Goal: Information Seeking & Learning: Learn about a topic

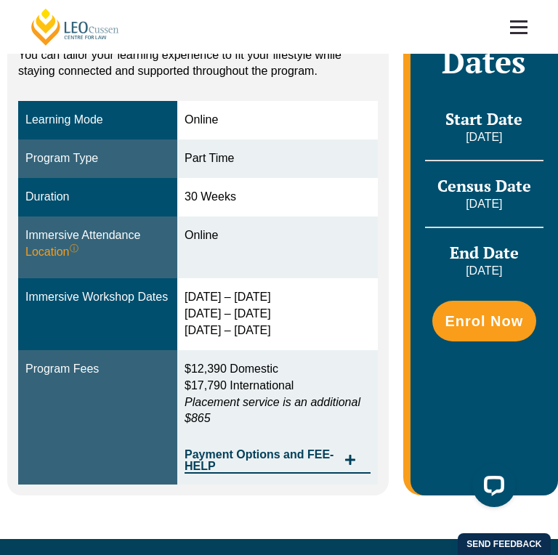
scroll to position [290, 0]
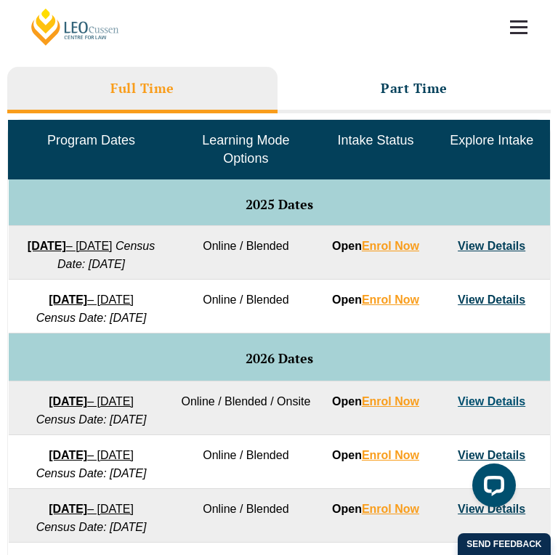
scroll to position [532, 0]
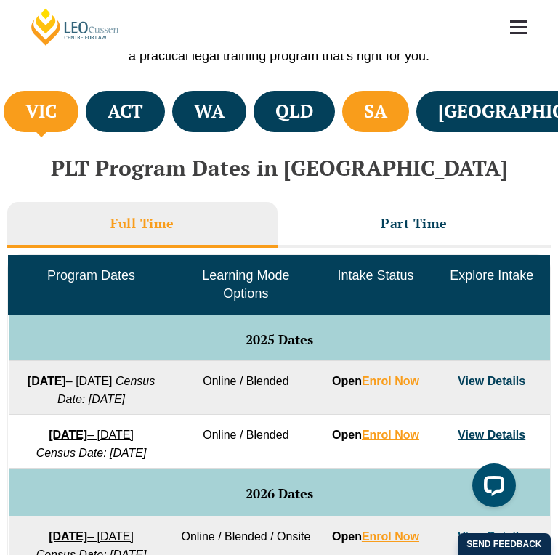
click at [409, 124] on li "SA" at bounding box center [375, 111] width 67 height 41
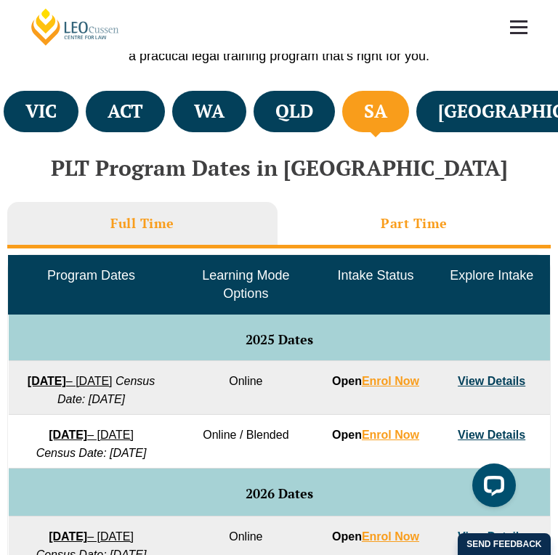
click at [394, 217] on h3 "Part Time" at bounding box center [413, 223] width 67 height 17
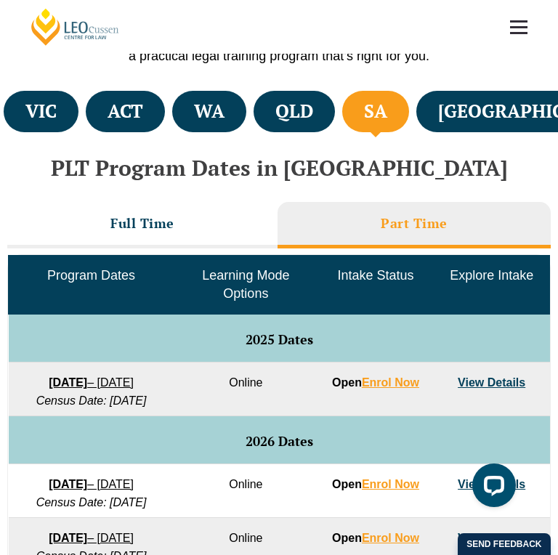
scroll to position [895, 0]
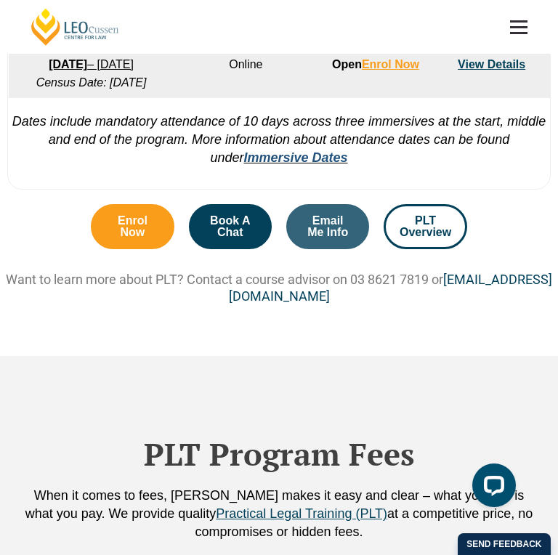
click at [318, 165] on link "Immersive Dates" at bounding box center [295, 157] width 104 height 15
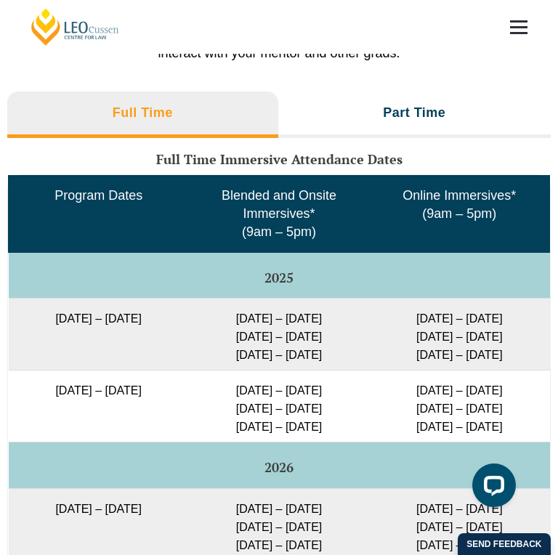
scroll to position [2269, 0]
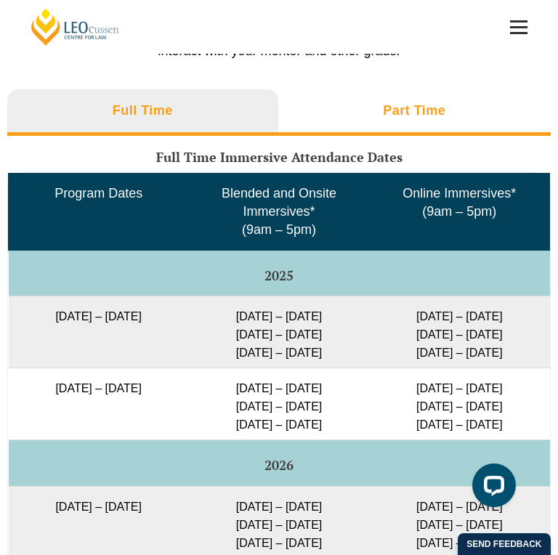
click at [418, 119] on h3 "Part Time" at bounding box center [414, 110] width 62 height 17
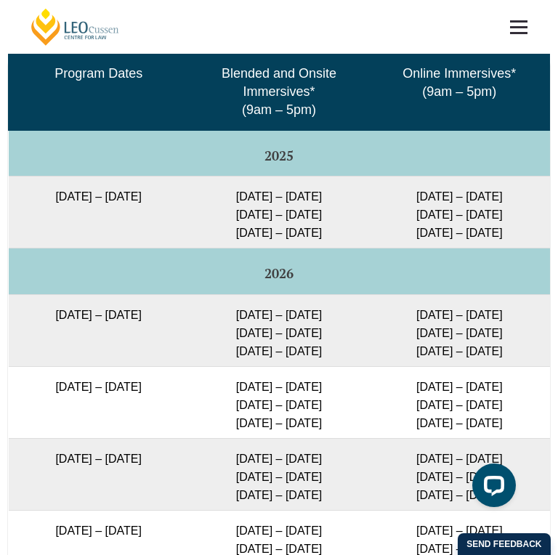
scroll to position [2487, 0]
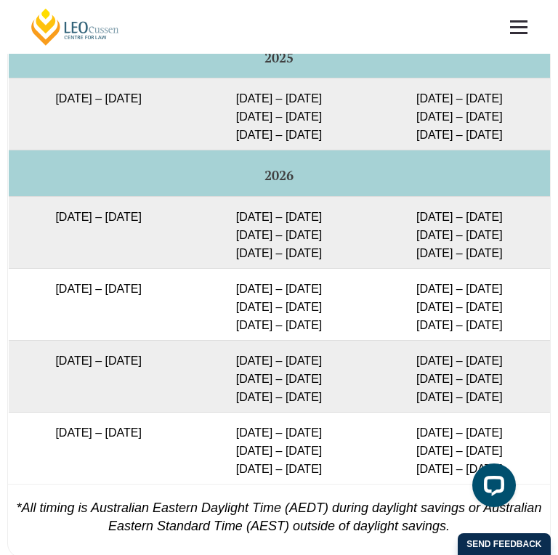
drag, startPoint x: 436, startPoint y: 99, endPoint x: 474, endPoint y: 105, distance: 38.2
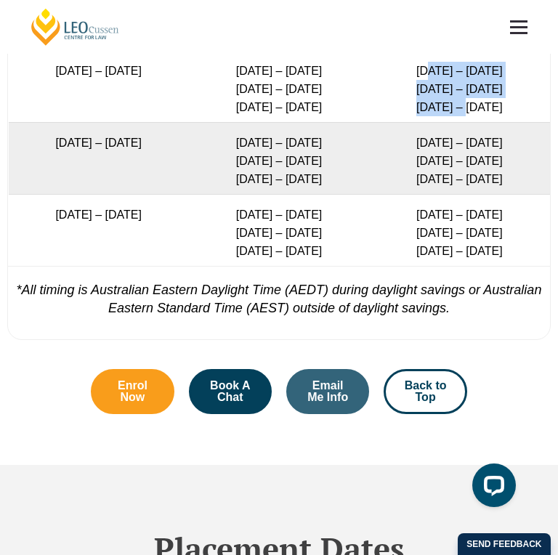
drag, startPoint x: 429, startPoint y: 180, endPoint x: 467, endPoint y: 216, distance: 51.9
click at [467, 123] on td "14 – 17 Apr 2026 5 – 7 Aug 2026 14 – 16 Oct 2026" at bounding box center [459, 87] width 180 height 72
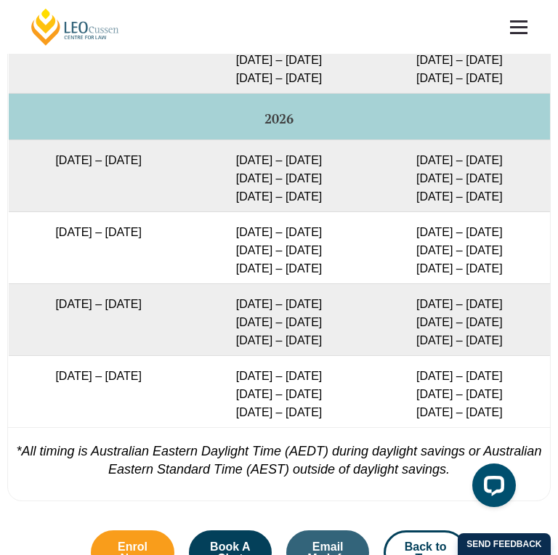
scroll to position [2632, 0]
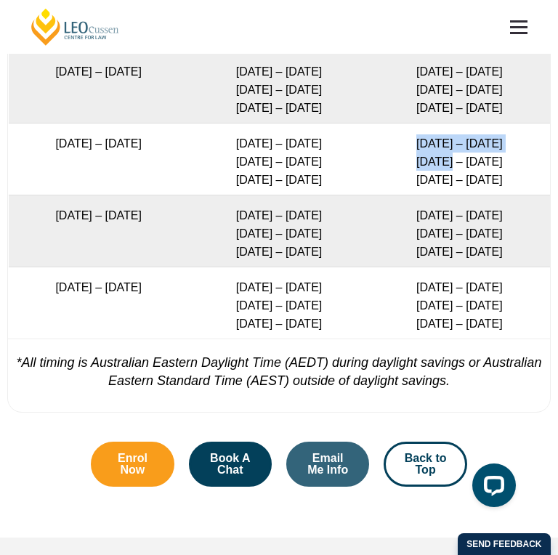
drag, startPoint x: 411, startPoint y: 260, endPoint x: 455, endPoint y: 276, distance: 46.4
click at [453, 195] on td "14 – 17 Apr 2026 5 – 7 Aug 2026 14 – 16 Oct 2026" at bounding box center [459, 159] width 180 height 72
click at [455, 195] on td "14 – 17 Apr 2026 5 – 7 Aug 2026 14 – 16 Oct 2026" at bounding box center [459, 159] width 180 height 72
drag, startPoint x: 426, startPoint y: 296, endPoint x: 465, endPoint y: 294, distance: 39.3
click at [439, 195] on td "14 – 17 Apr 2026 5 – 7 Aug 2026 14 – 16 Oct 2026" at bounding box center [459, 159] width 180 height 72
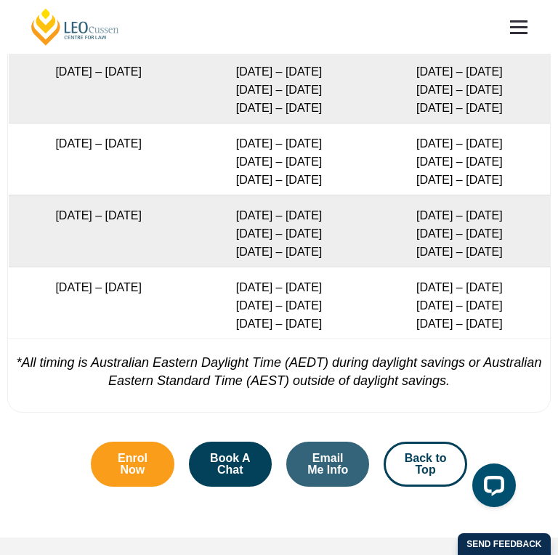
click at [465, 195] on td "14 – 17 Apr 2026 5 – 7 Aug 2026 14 – 16 Oct 2026" at bounding box center [459, 159] width 180 height 72
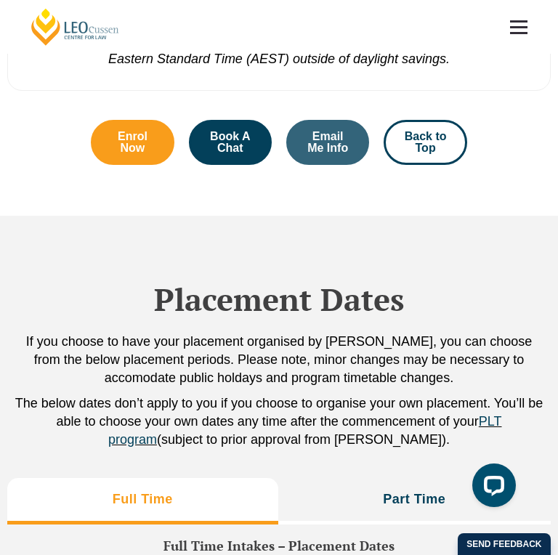
scroll to position [3213, 0]
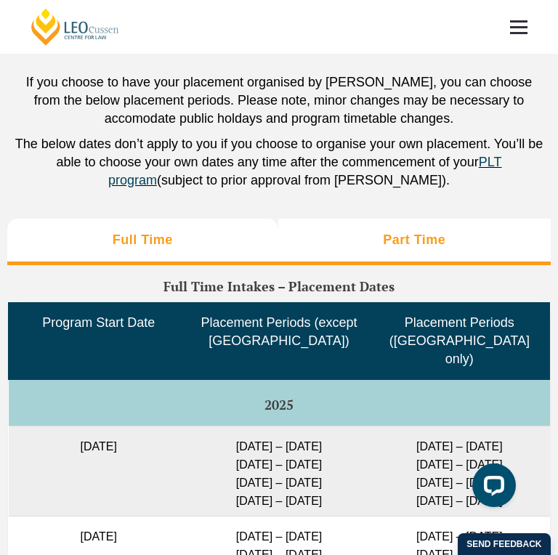
click at [405, 248] on h3 "Part Time" at bounding box center [414, 240] width 62 height 17
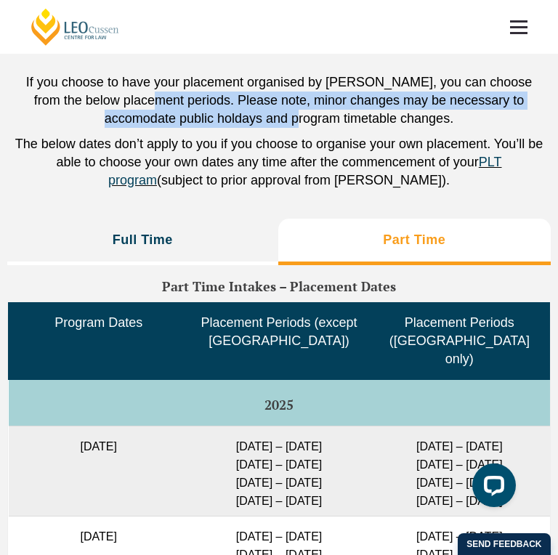
drag, startPoint x: 118, startPoint y: 208, endPoint x: 282, endPoint y: 233, distance: 166.0
click at [282, 128] on p "If you choose to have your placement organised by Leo Cussen, you can choose fr…" at bounding box center [279, 100] width 529 height 54
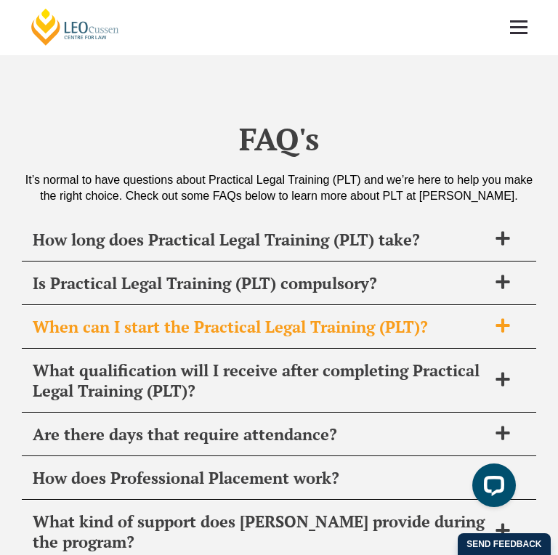
scroll to position [5029, 0]
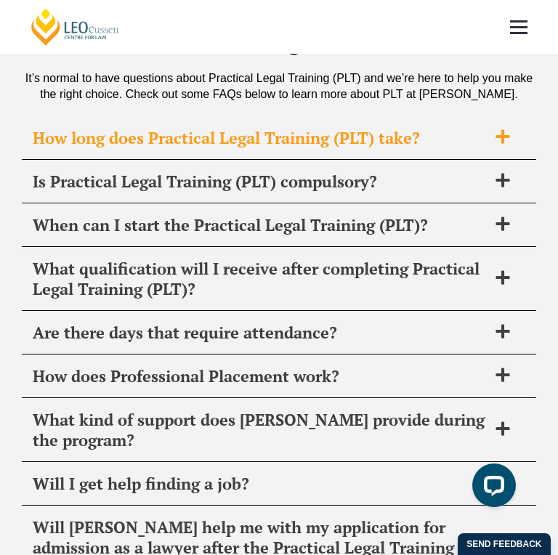
click at [487, 160] on div "How long does Practical Legal Training (PLT) take?" at bounding box center [279, 138] width 514 height 43
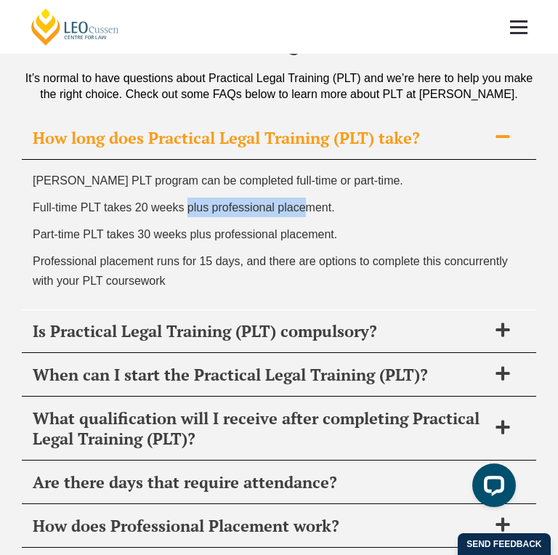
drag, startPoint x: 187, startPoint y: 304, endPoint x: 306, endPoint y: 304, distance: 118.4
click at [306, 213] on span "Full-time PLT takes 20 weeks plus professional placement." at bounding box center [184, 207] width 302 height 12
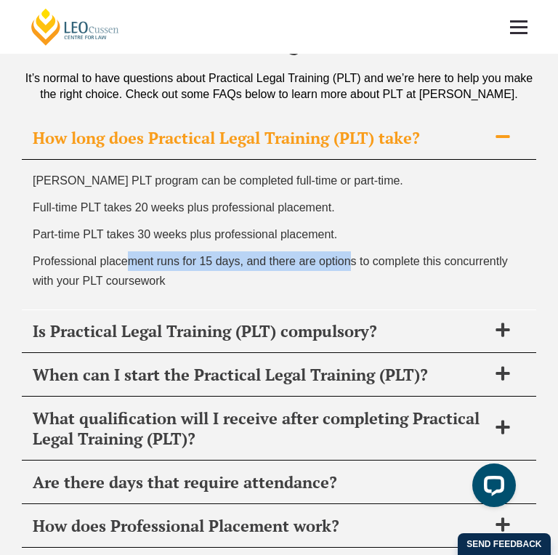
drag, startPoint x: 131, startPoint y: 351, endPoint x: 351, endPoint y: 353, distance: 220.0
click at [351, 287] on span "Professional placement runs for 15 days, and there are options to complete this…" at bounding box center [270, 271] width 475 height 32
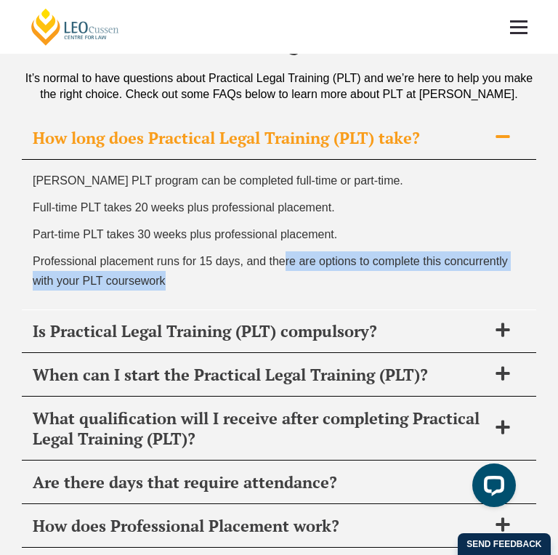
drag, startPoint x: 287, startPoint y: 356, endPoint x: 434, endPoint y: 376, distance: 148.1
click at [434, 290] on p "Professional placement runs for 15 days, and there are options to complete this…" at bounding box center [279, 270] width 492 height 39
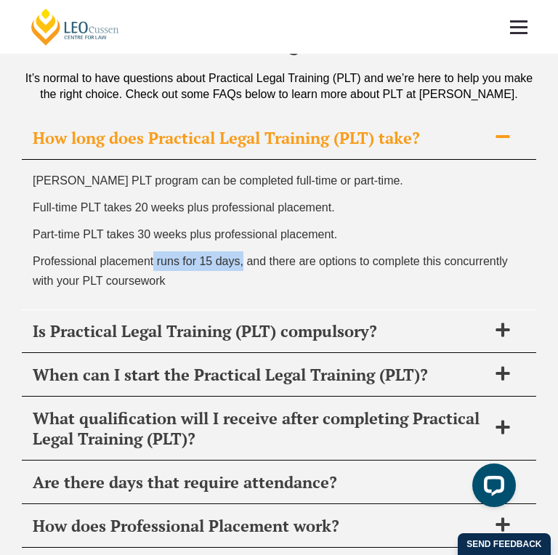
drag, startPoint x: 153, startPoint y: 346, endPoint x: 243, endPoint y: 357, distance: 90.7
click at [243, 290] on p "Professional placement runs for 15 days, and there are options to complete this…" at bounding box center [279, 270] width 492 height 39
click at [243, 287] on span "Professional placement runs for 15 days, and there are options to complete this…" at bounding box center [270, 271] width 475 height 32
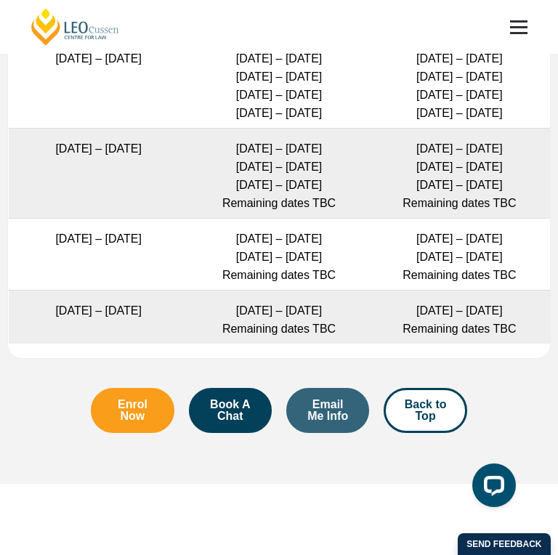
scroll to position [3721, 0]
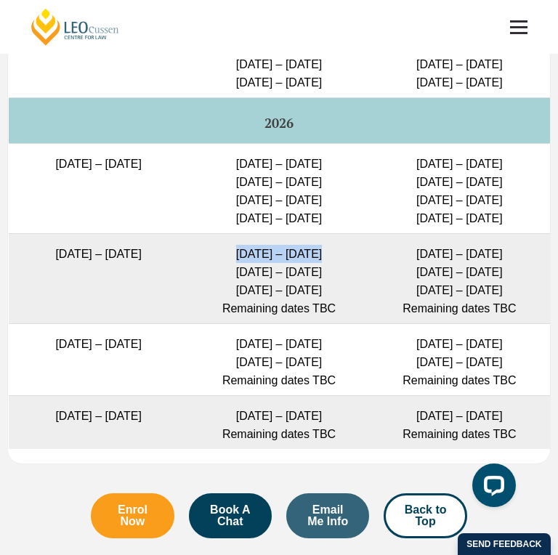
drag, startPoint x: 223, startPoint y: 343, endPoint x: 322, endPoint y: 347, distance: 99.6
click at [322, 324] on td "9 – 27 Nov 2026 1 – 19 Feb 2027 10 – 28 May 2027 Remaining dates TBC" at bounding box center [279, 279] width 180 height 90
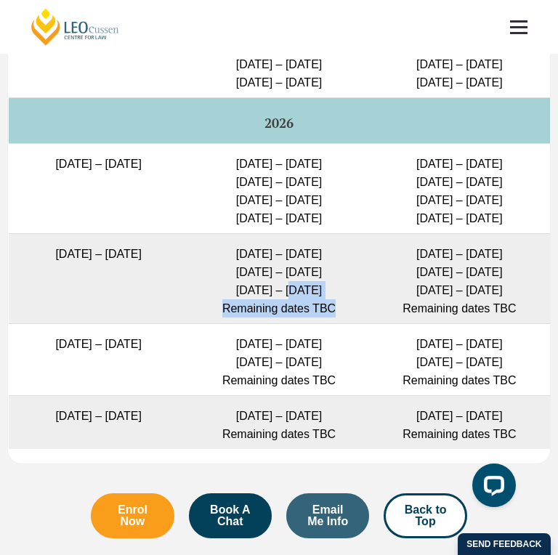
drag, startPoint x: 291, startPoint y: 391, endPoint x: 354, endPoint y: 403, distance: 64.4
click at [354, 324] on td "9 – 27 Nov 2026 1 – 19 Feb 2027 10 – 28 May 2027 Remaining dates TBC" at bounding box center [279, 279] width 180 height 90
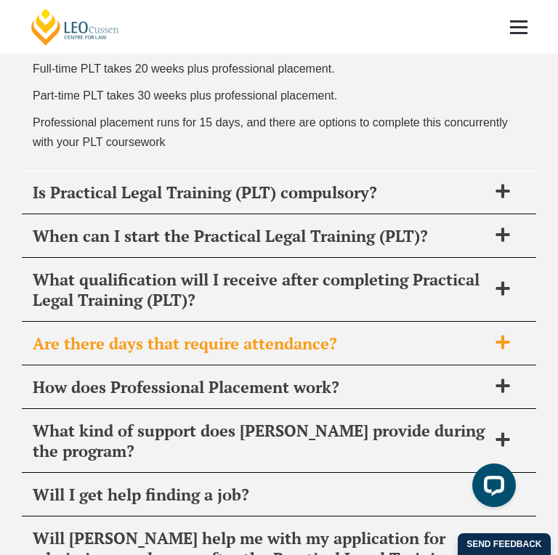
scroll to position [5246, 0]
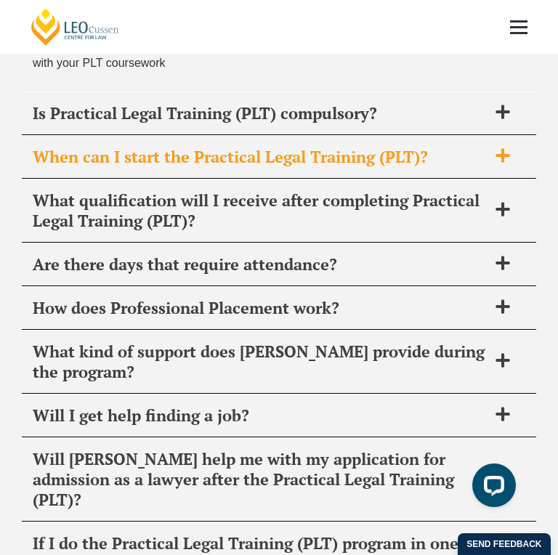
click at [513, 166] on span at bounding box center [502, 156] width 30 height 18
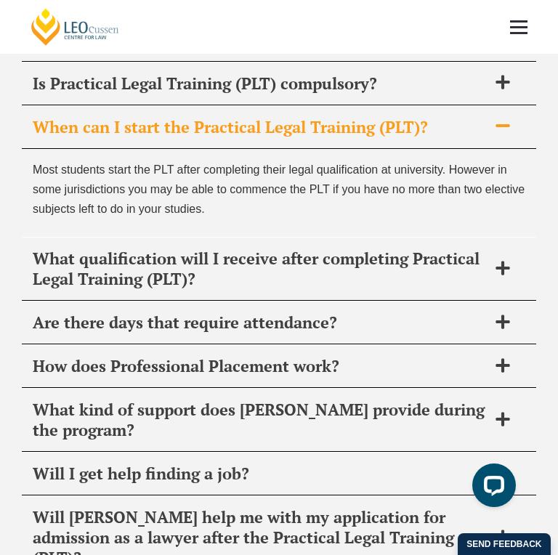
scroll to position [5101, 0]
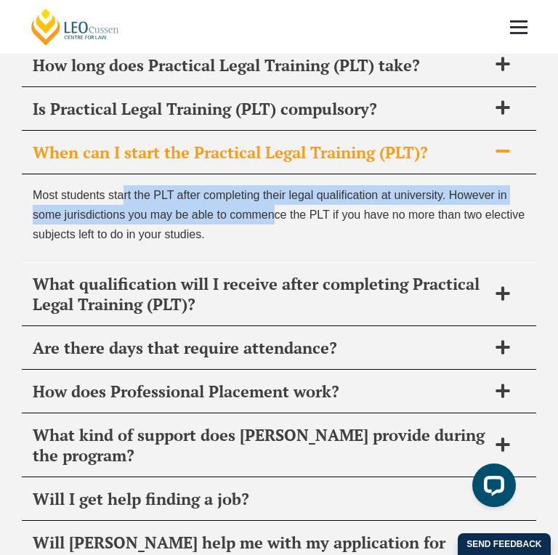
drag, startPoint x: 121, startPoint y: 290, endPoint x: 277, endPoint y: 306, distance: 157.6
click at [277, 240] on span "Most students start the PLT after completing their legal qualification at unive…" at bounding box center [279, 215] width 492 height 52
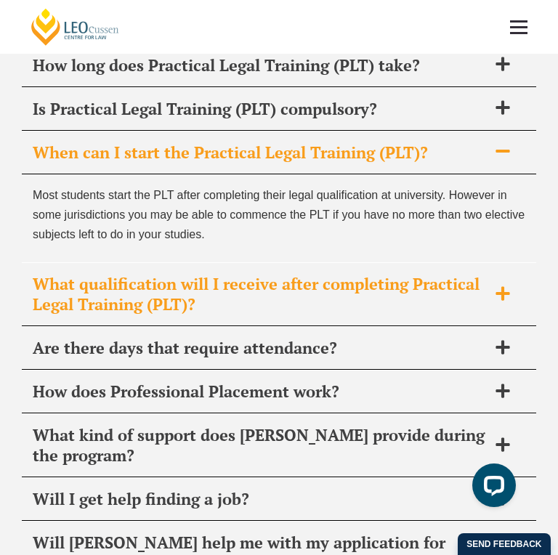
click at [518, 326] on div "What qualification will I receive after completing Practical Legal Training (PL…" at bounding box center [279, 294] width 514 height 63
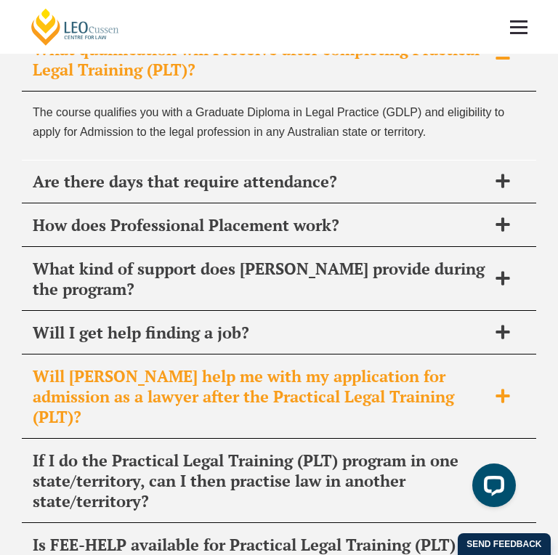
scroll to position [5246, 0]
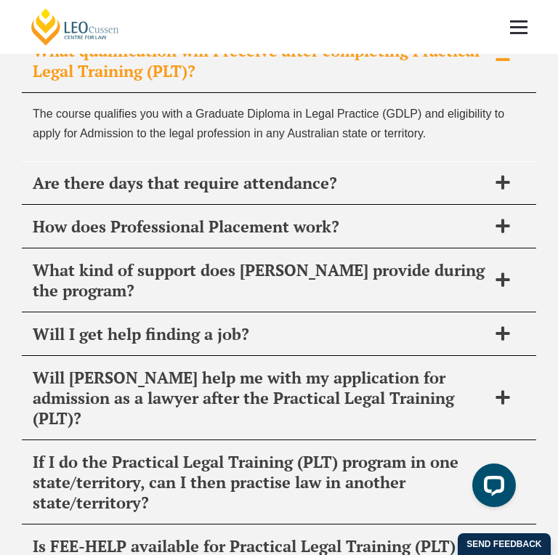
click at [75, 143] on p "The course qualifies you with a Graduate Diploma in Legal Practice (GDLP) and e…" at bounding box center [279, 123] width 492 height 39
click at [508, 190] on icon at bounding box center [503, 182] width 16 height 16
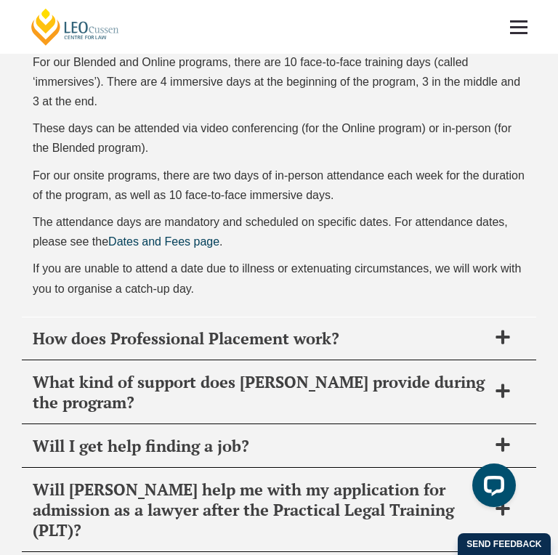
scroll to position [5464, 0]
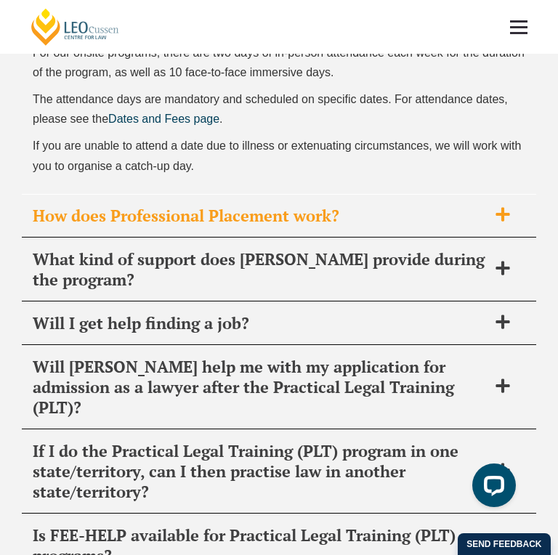
click at [487, 226] on span "How does Professional Placement work?" at bounding box center [260, 215] width 455 height 20
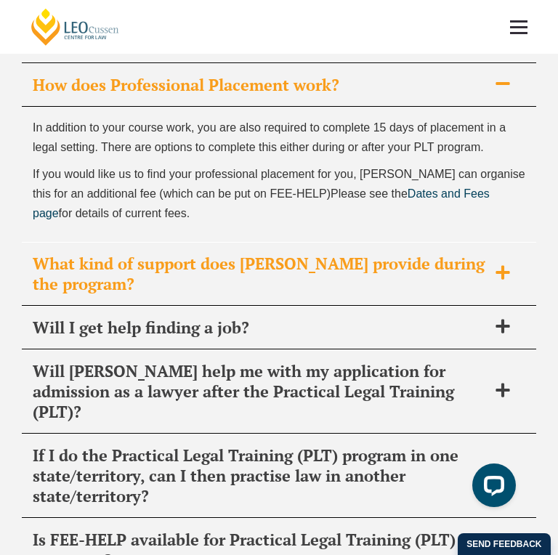
scroll to position [5319, 0]
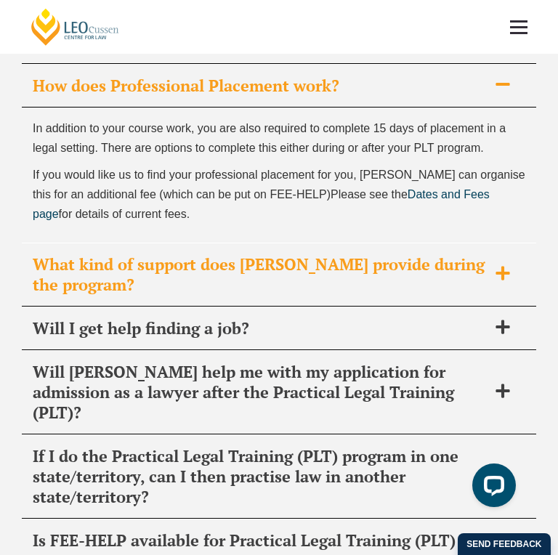
click at [495, 306] on div "What kind of support does [PERSON_NAME] provide during the program?" at bounding box center [279, 274] width 514 height 63
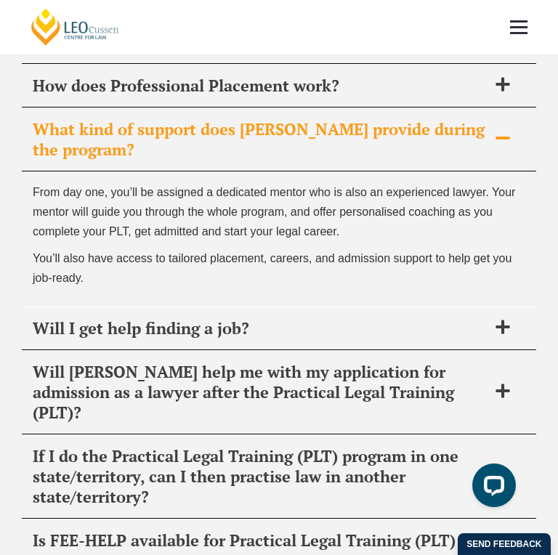
click at [376, 242] on p "From day one, you’ll be assigned a dedicated mentor who is also an experienced …" at bounding box center [279, 212] width 492 height 60
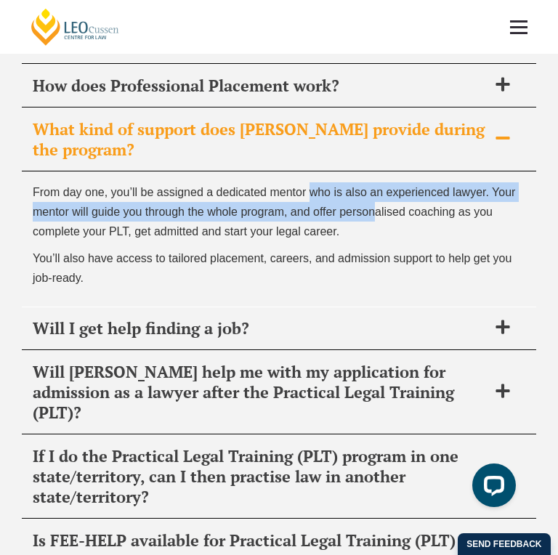
drag, startPoint x: 309, startPoint y: 288, endPoint x: 380, endPoint y: 314, distance: 75.8
click at [380, 242] on p "From day one, you’ll be assigned a dedicated mentor who is also an experienced …" at bounding box center [279, 212] width 492 height 60
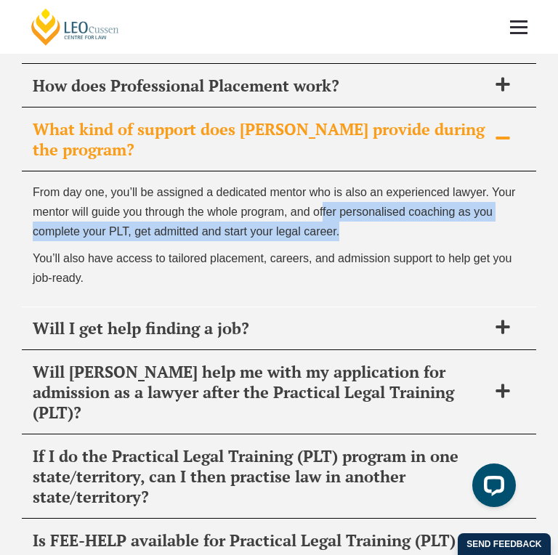
drag, startPoint x: 322, startPoint y: 306, endPoint x: 368, endPoint y: 318, distance: 47.2
click at [368, 242] on p "From day one, you’ll be assigned a dedicated mentor who is also an experienced …" at bounding box center [279, 212] width 492 height 60
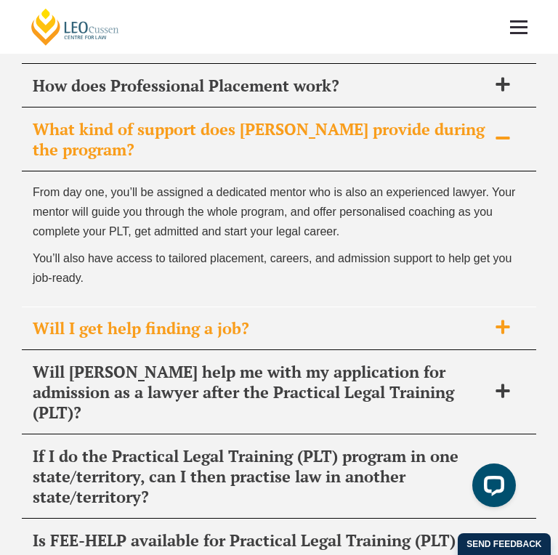
click at [505, 335] on icon at bounding box center [503, 327] width 16 height 16
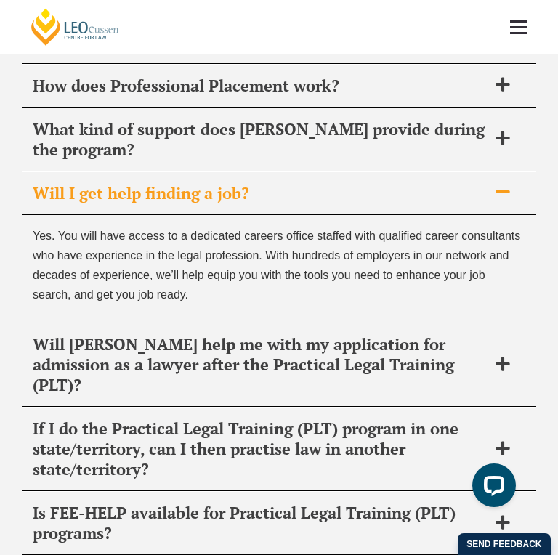
click at [212, 301] on span "Yes. You will have access to a dedicated careers office staffed with qualified …" at bounding box center [276, 265] width 487 height 72
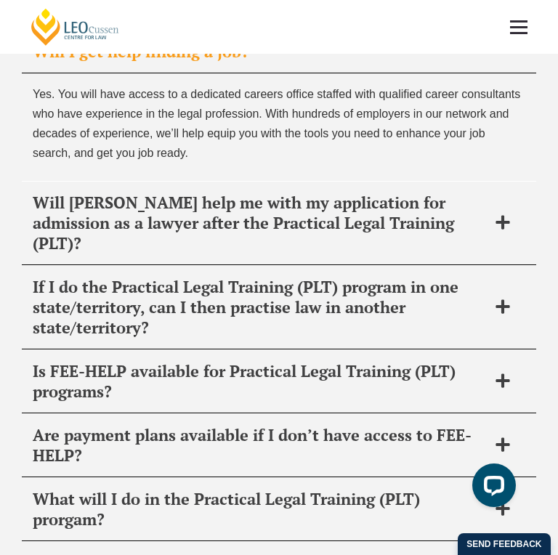
scroll to position [5464, 0]
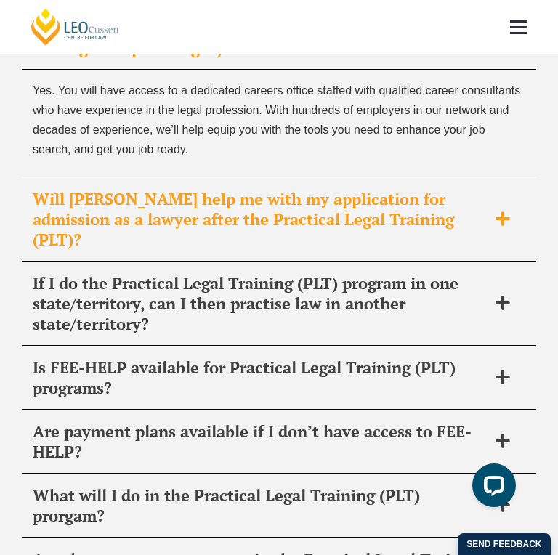
click at [296, 261] on div "Will [PERSON_NAME] help me with my application for admission as a lawyer after …" at bounding box center [279, 220] width 514 height 84
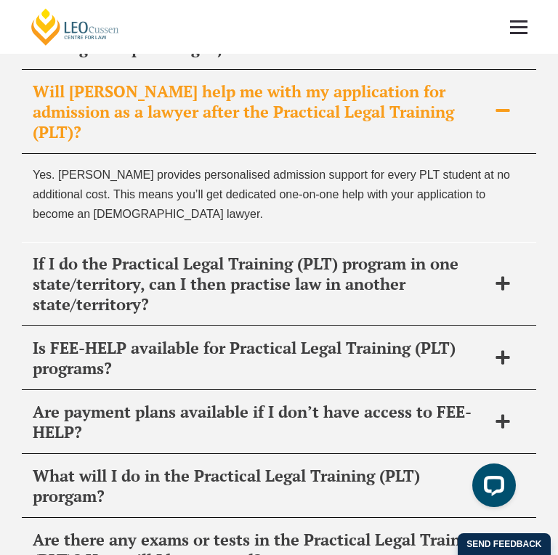
click at [296, 314] on span "If I do the Practical Legal Training (PLT) program in one state/territory, can …" at bounding box center [260, 283] width 455 height 61
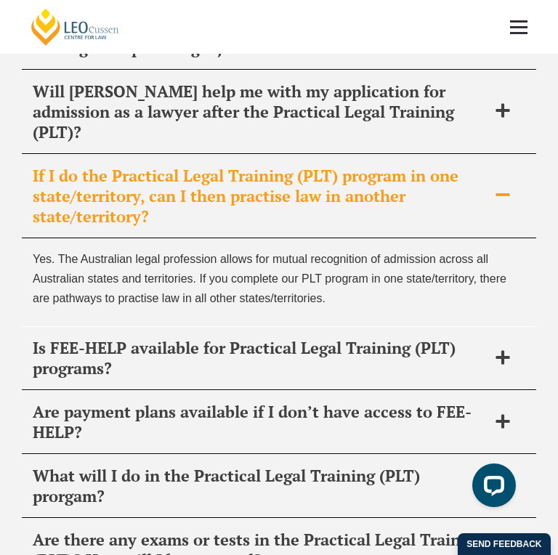
click at [190, 304] on span "Yes. The Australian legal profession allows for mutual recognition of admission…" at bounding box center [269, 279] width 473 height 52
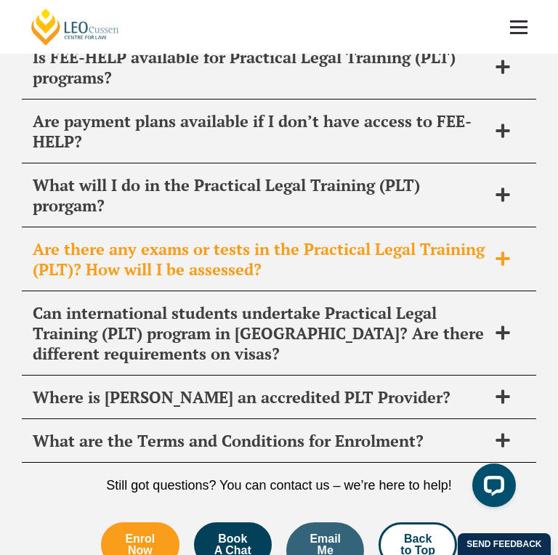
scroll to position [6045, 0]
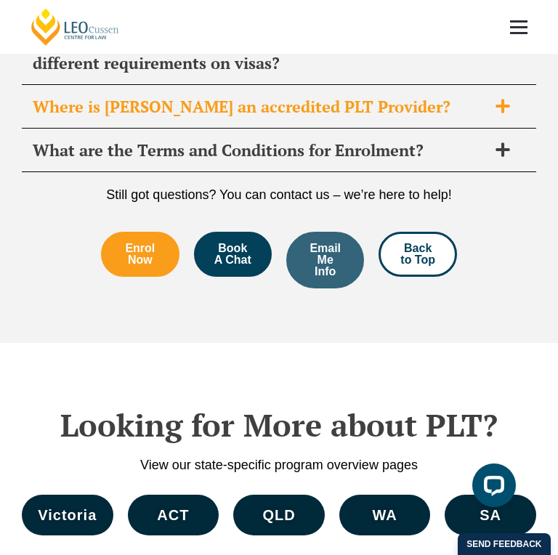
click at [376, 117] on span "Where is Leo Cussen an accredited PLT Provider?" at bounding box center [260, 107] width 455 height 20
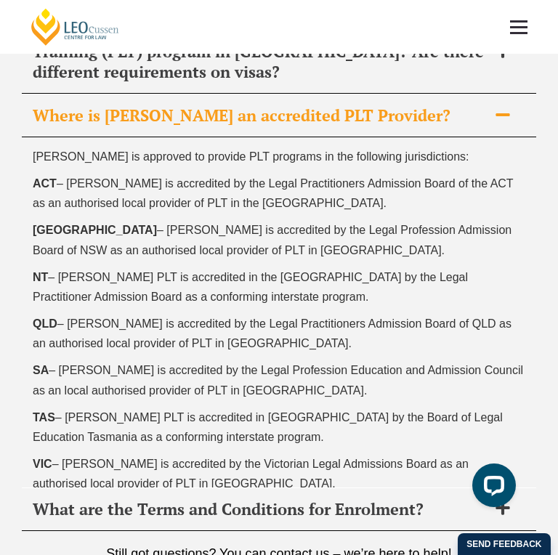
scroll to position [5957, 0]
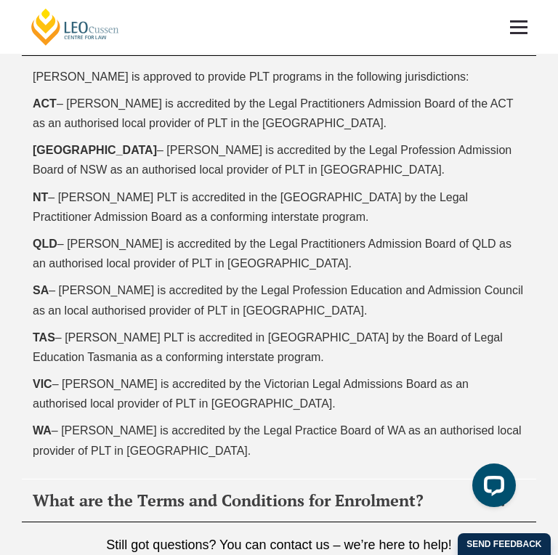
click at [359, 56] on div "Where is Leo Cussen an accredited PLT Provider?" at bounding box center [279, 34] width 514 height 43
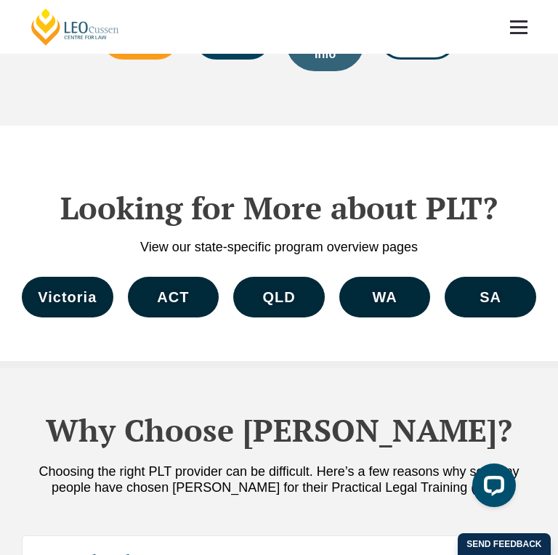
scroll to position [6248, 0]
